Goal: Task Accomplishment & Management: Use online tool/utility

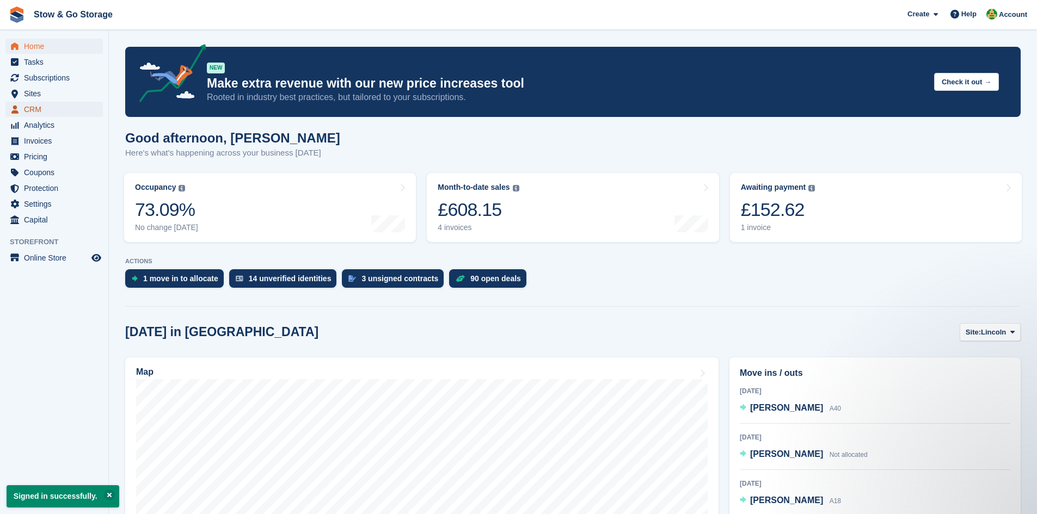
click at [35, 107] on span "CRM" at bounding box center [56, 109] width 65 height 15
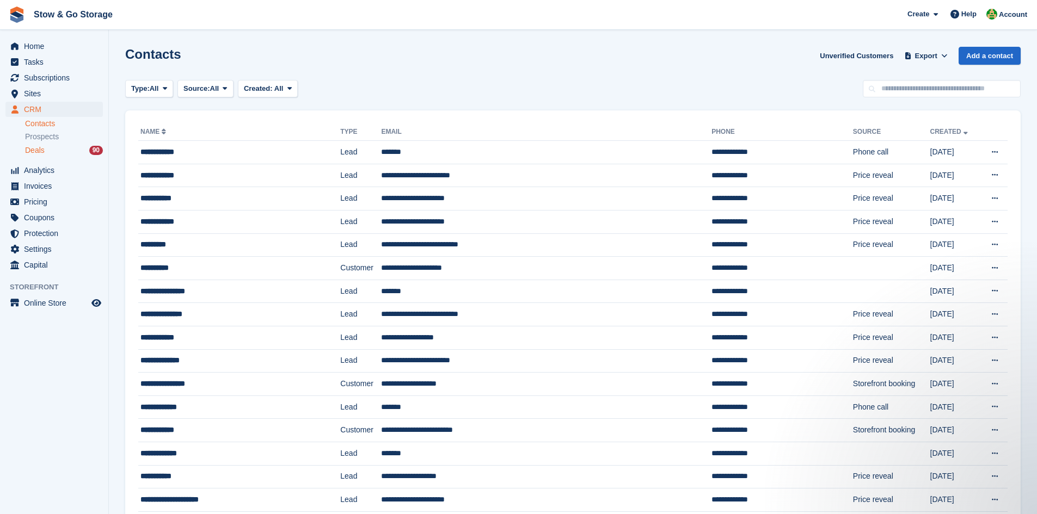
click at [34, 153] on span "Deals" at bounding box center [35, 150] width 20 height 10
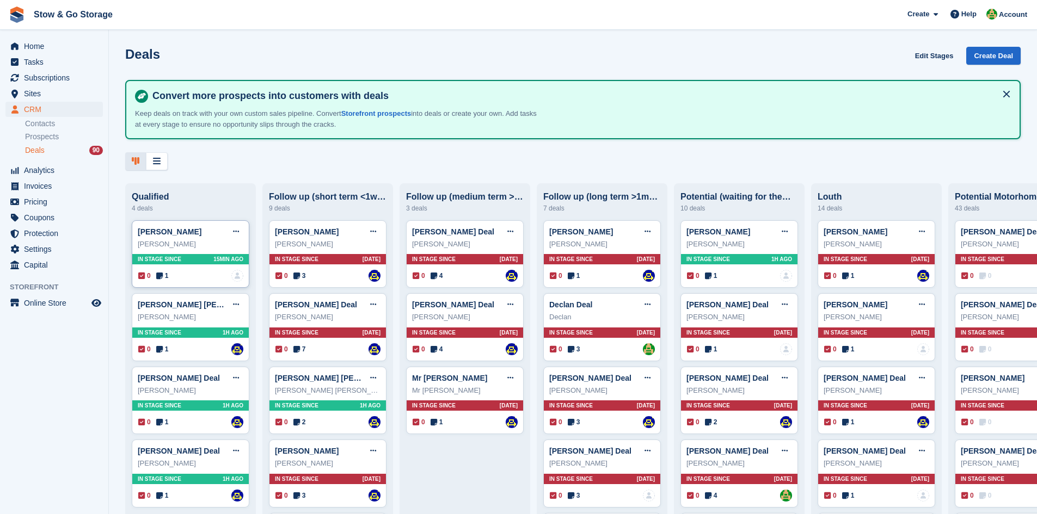
click at [164, 281] on span "1" at bounding box center [162, 276] width 13 height 10
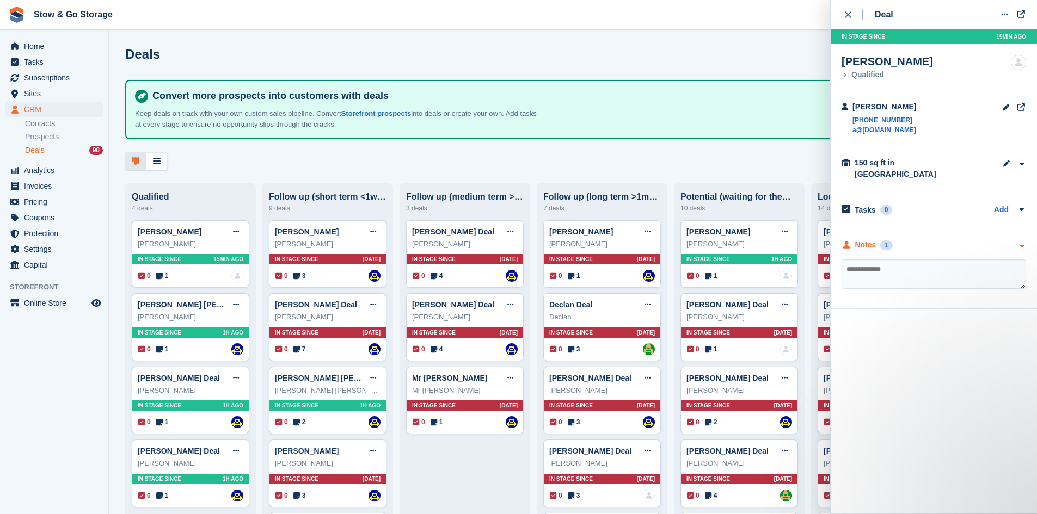
click at [930, 240] on div "Notes 1" at bounding box center [934, 245] width 185 height 11
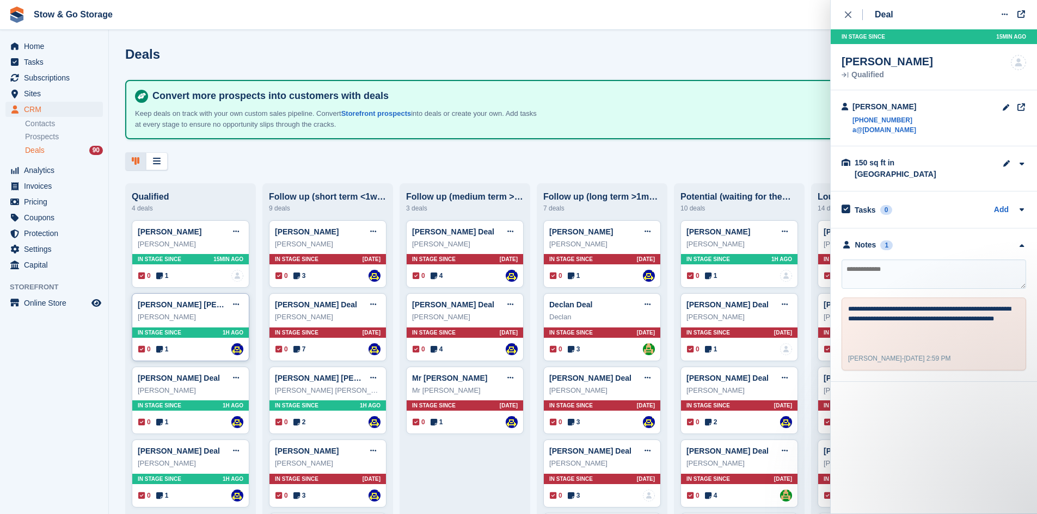
click at [162, 351] on icon at bounding box center [159, 350] width 7 height 8
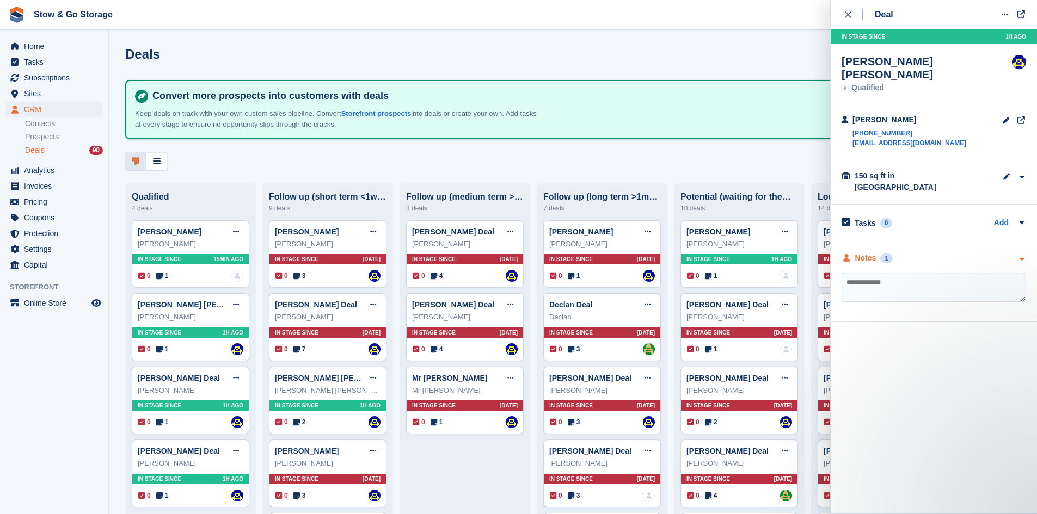
click at [873, 253] on div "Notes" at bounding box center [865, 258] width 21 height 11
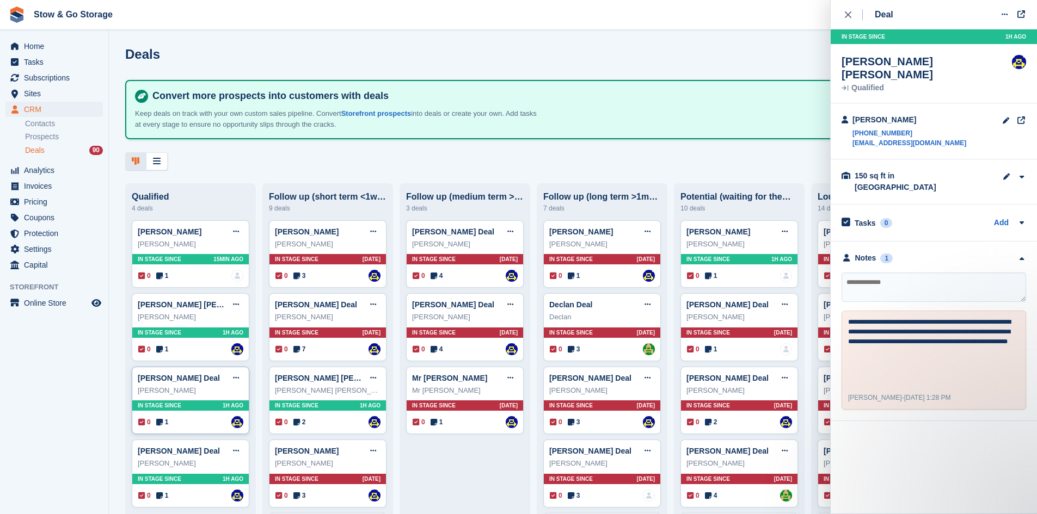
click at [164, 425] on span "1" at bounding box center [162, 423] width 13 height 10
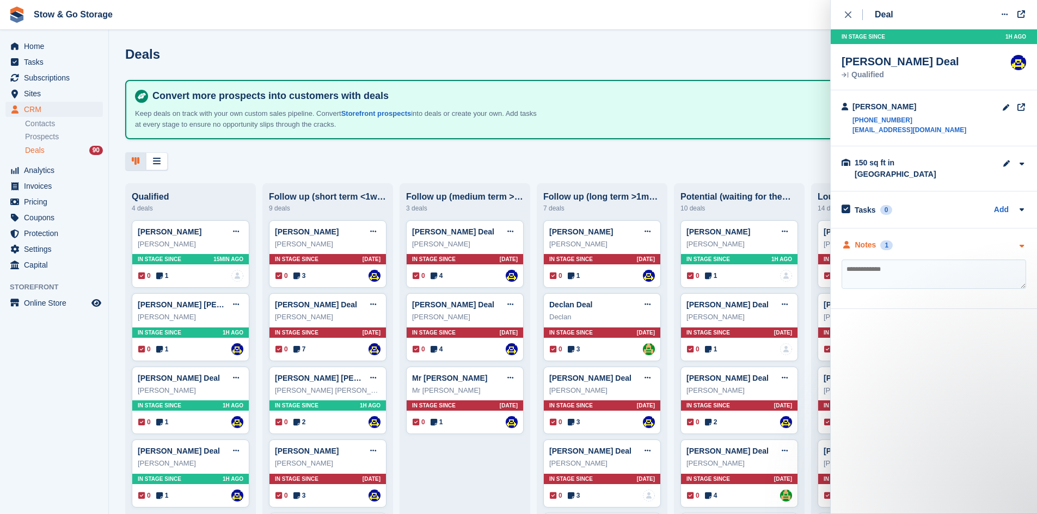
click at [994, 240] on div "Notes 1" at bounding box center [934, 245] width 185 height 11
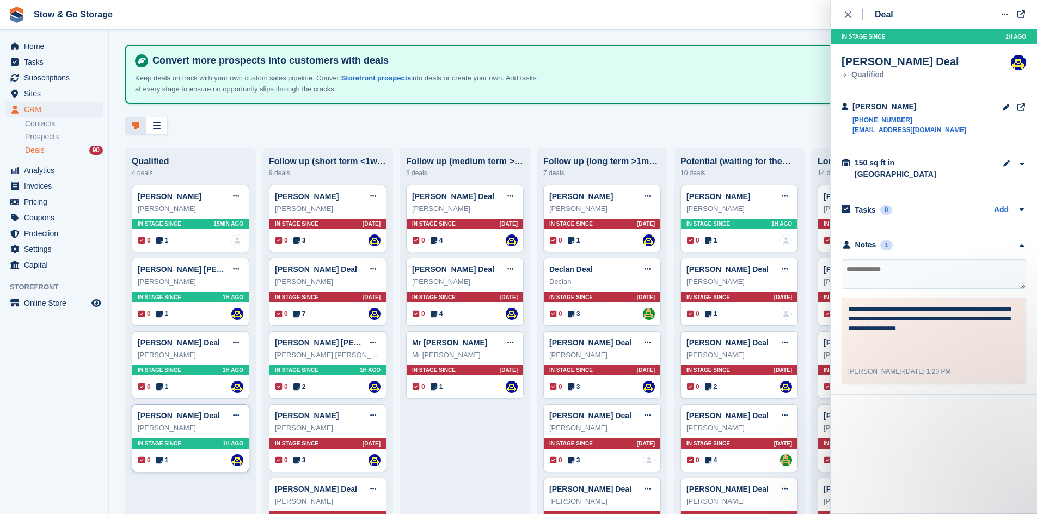
scroll to position [54, 0]
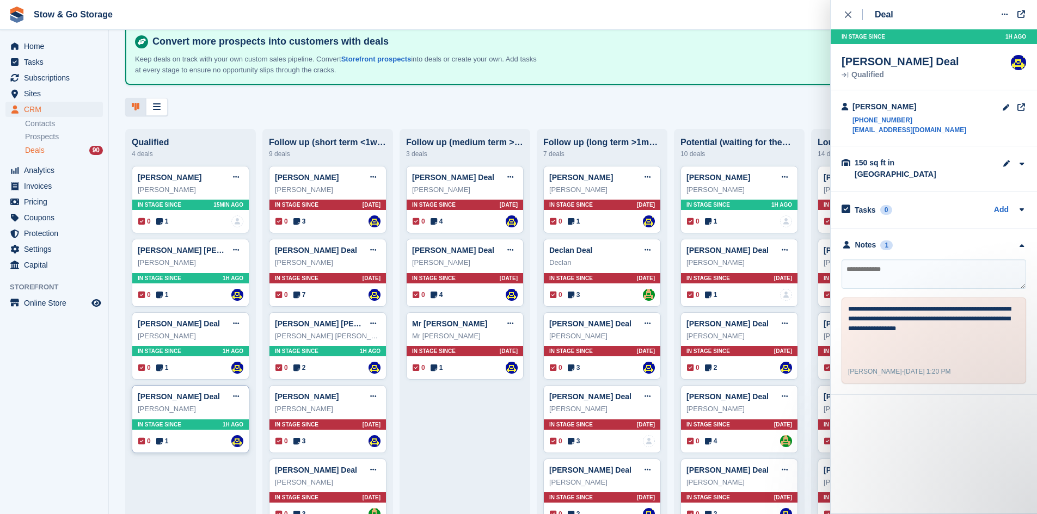
click at [160, 445] on icon at bounding box center [159, 442] width 7 height 8
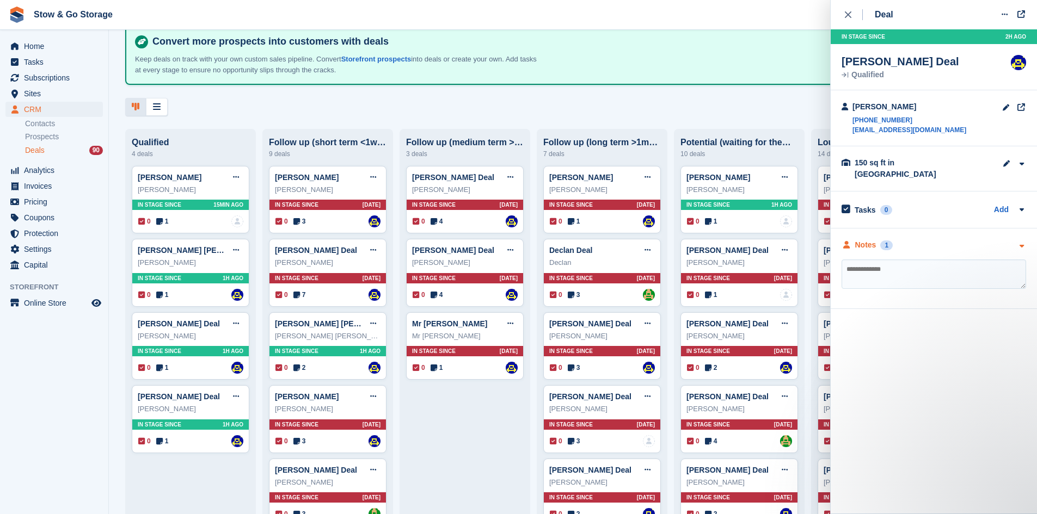
click at [955, 240] on div "Notes 1" at bounding box center [934, 245] width 185 height 11
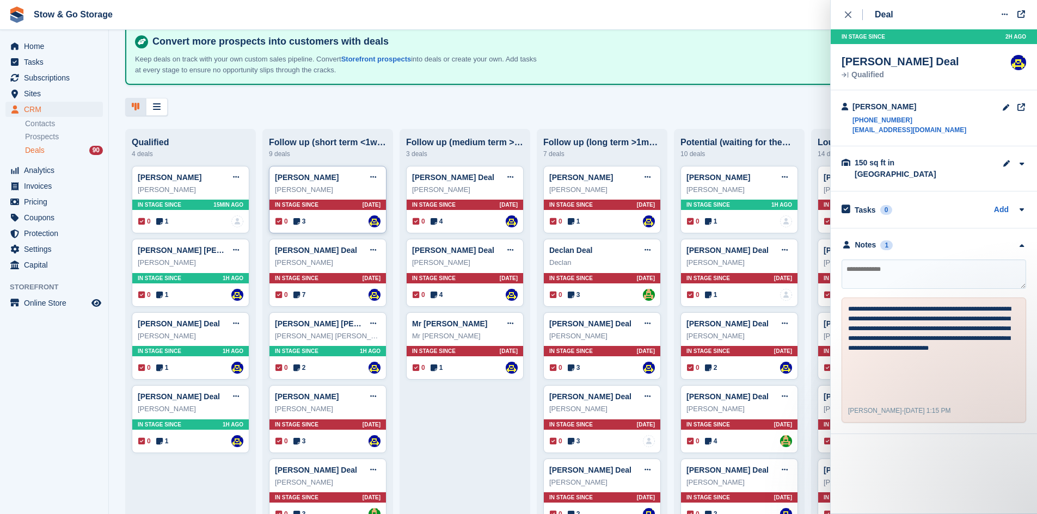
click at [303, 225] on span "3" at bounding box center [299, 222] width 13 height 10
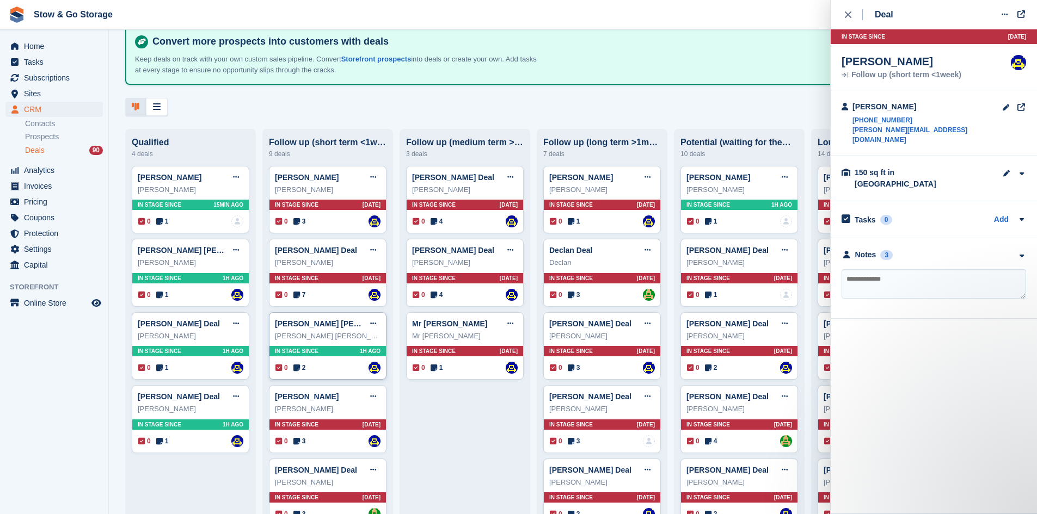
click at [296, 377] on div "Mark Raven Smith Edit deal Mark as won Mark as lost Delete deal Mark Raven Smit…" at bounding box center [328, 346] width 118 height 68
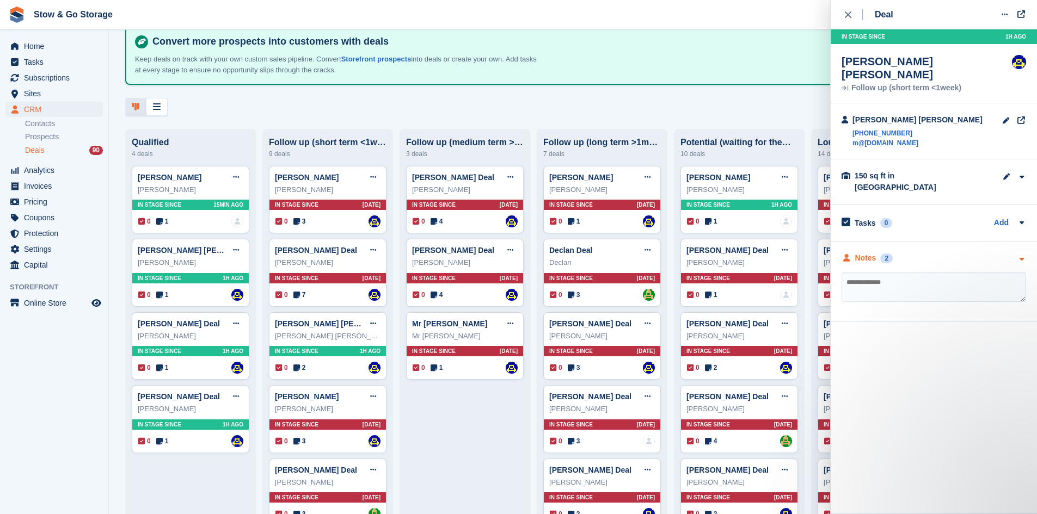
click at [921, 253] on div "Notes 2" at bounding box center [934, 258] width 185 height 11
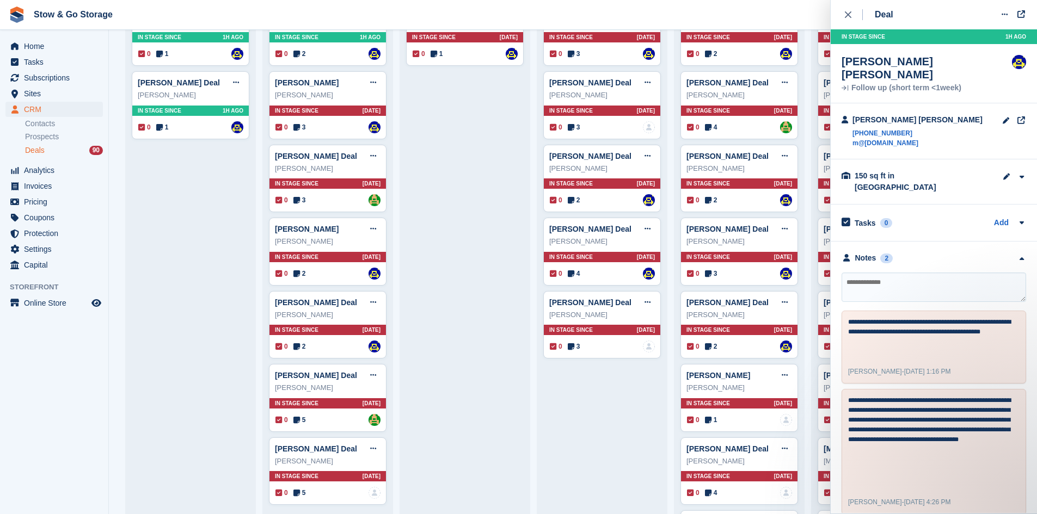
scroll to position [544, 0]
